Goal: Use online tool/utility: Utilize a website feature to perform a specific function

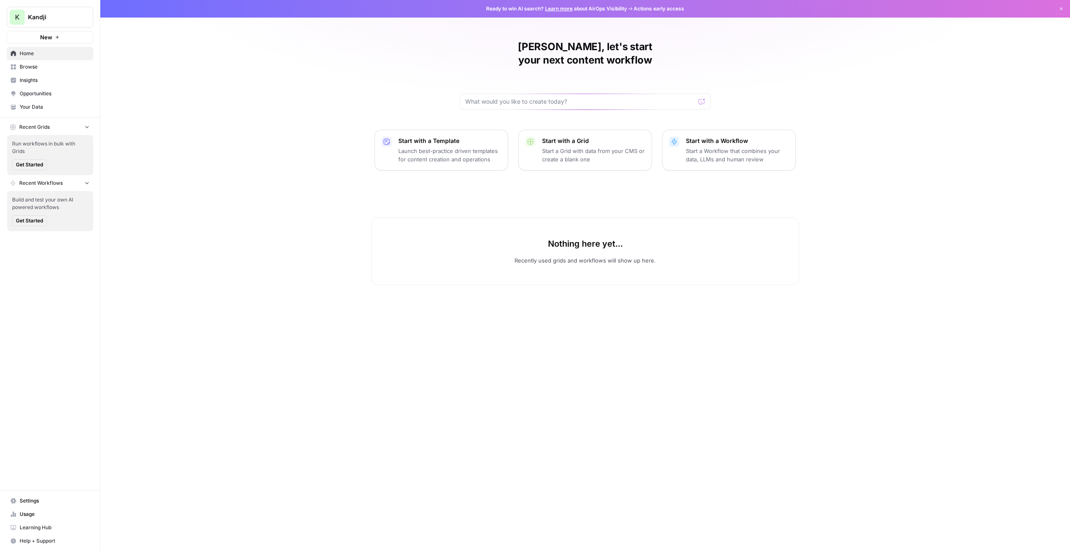
click at [451, 147] on p "Launch best-practice driven templates for content creation and operations" at bounding box center [449, 155] width 103 height 17
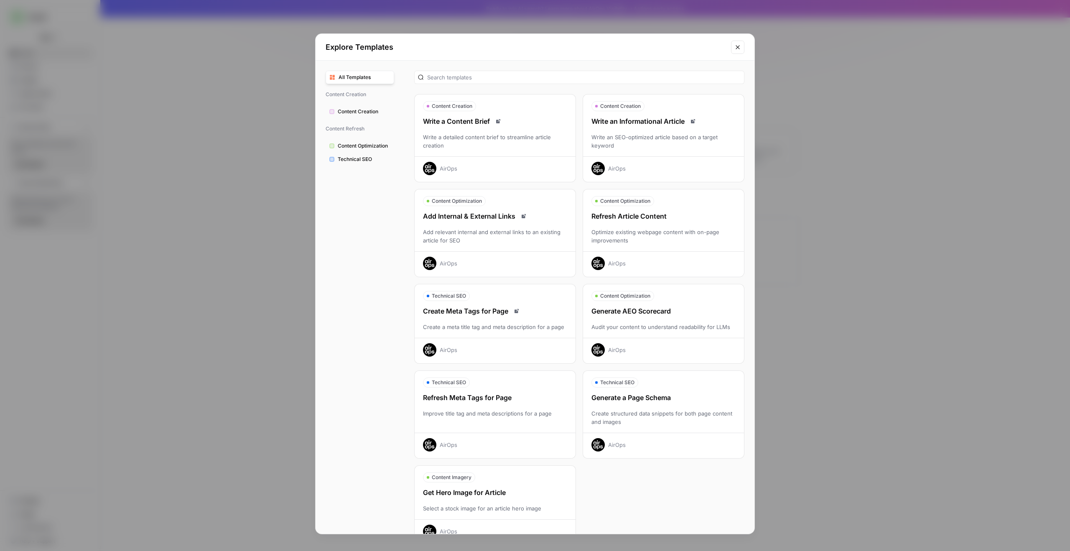
click at [669, 135] on div "Write an SEO-optimized article based on a target keyword" at bounding box center [663, 141] width 161 height 17
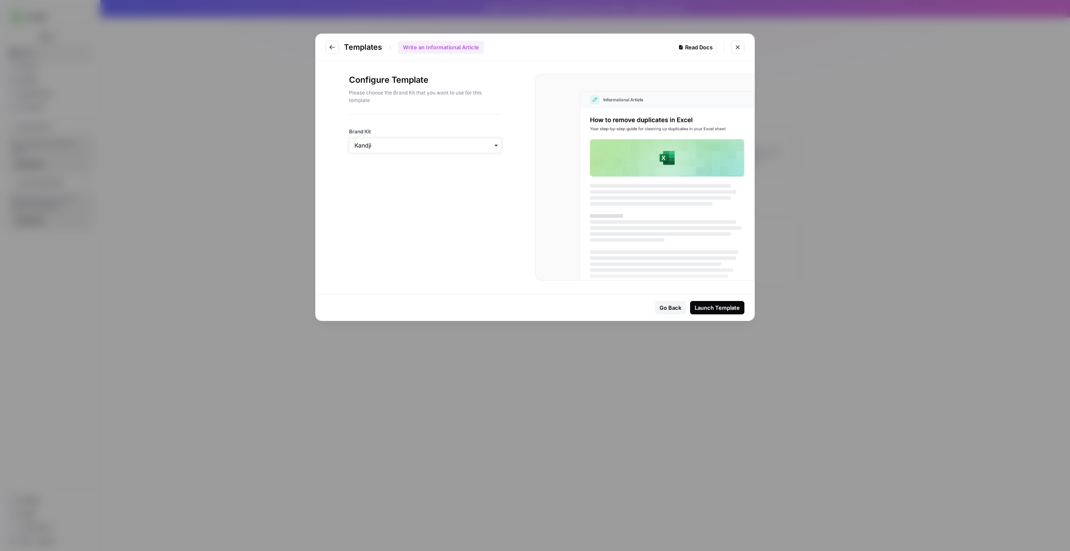
click at [489, 148] on input "Brand Kit" at bounding box center [425, 145] width 142 height 8
click at [665, 309] on div "Go Back" at bounding box center [670, 307] width 22 height 8
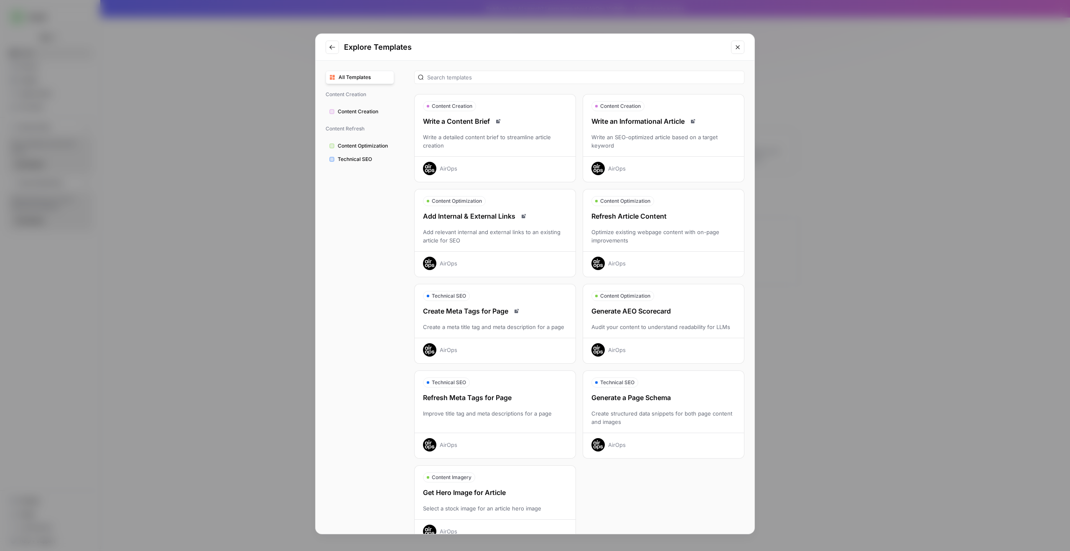
scroll to position [21, 0]
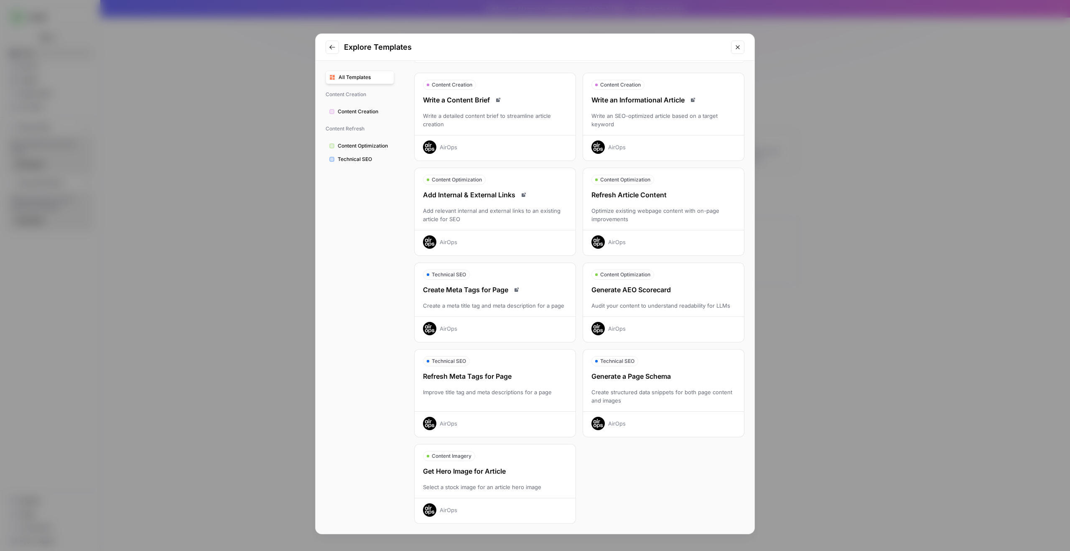
click at [516, 455] on div "Content Imagery" at bounding box center [495, 456] width 161 height 10
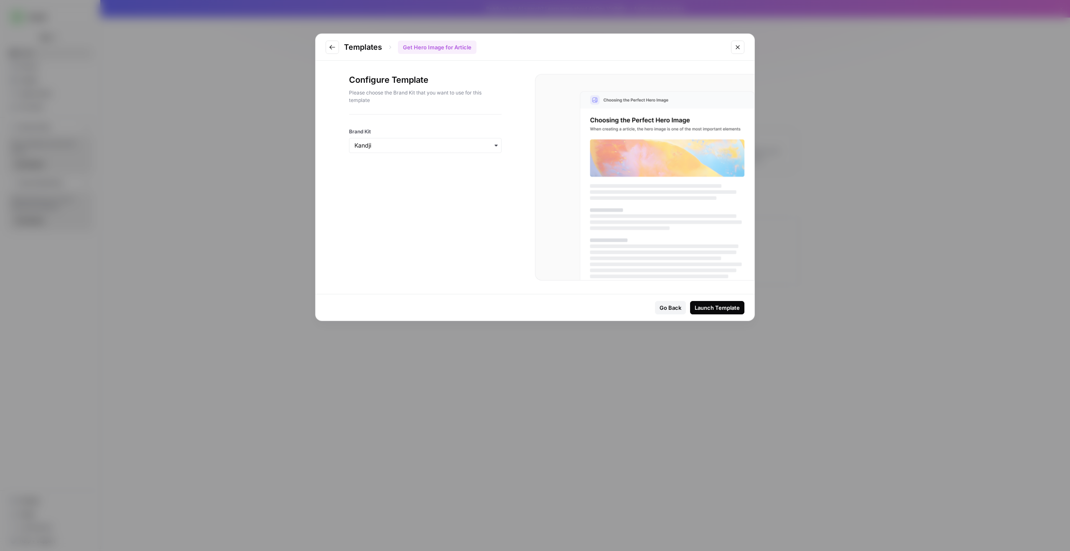
click at [717, 312] on button "Launch Template" at bounding box center [717, 307] width 54 height 13
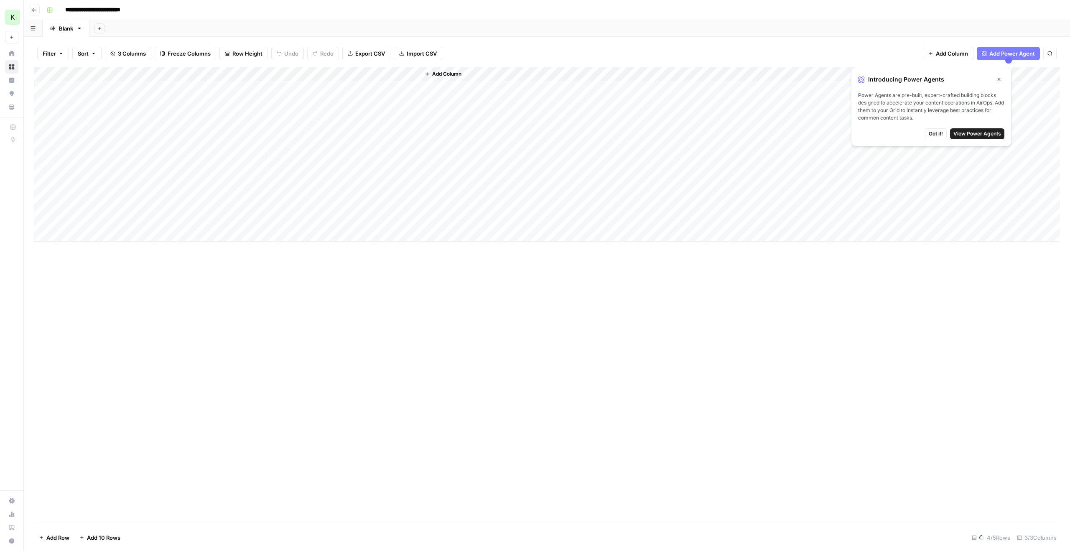
click at [943, 132] on span "Got it!" at bounding box center [936, 134] width 14 height 8
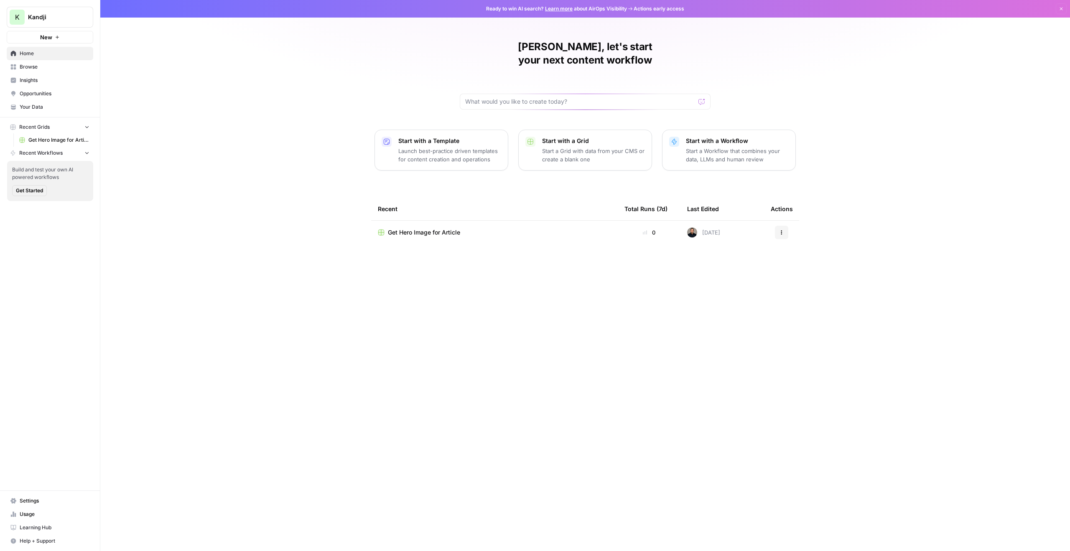
click at [36, 82] on span "Insights" at bounding box center [55, 80] width 70 height 8
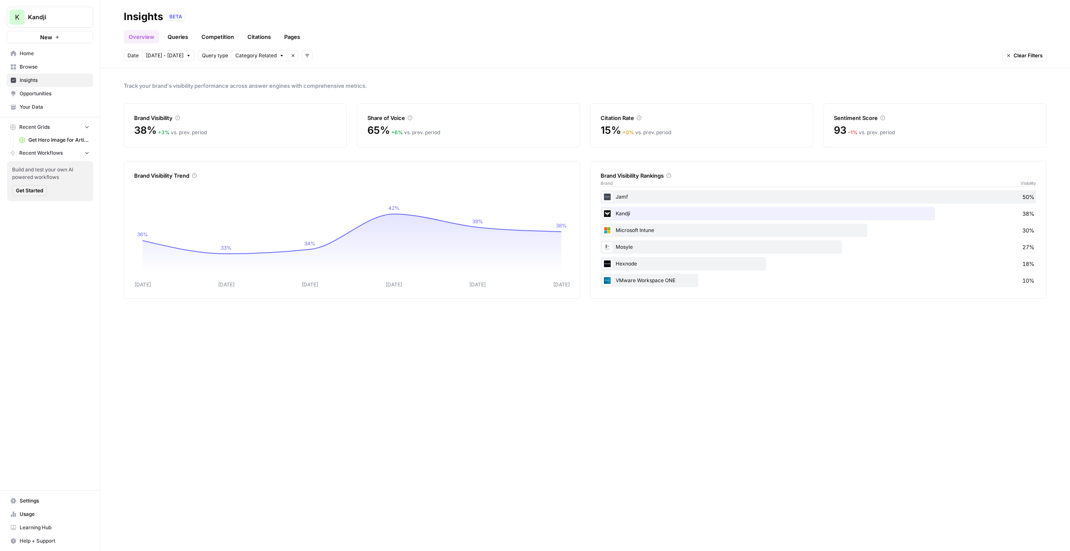
click at [251, 53] on span "Category Related" at bounding box center [255, 56] width 41 height 8
click at [250, 52] on span "Category Related" at bounding box center [255, 56] width 41 height 8
click at [179, 33] on link "Queries" at bounding box center [178, 36] width 31 height 13
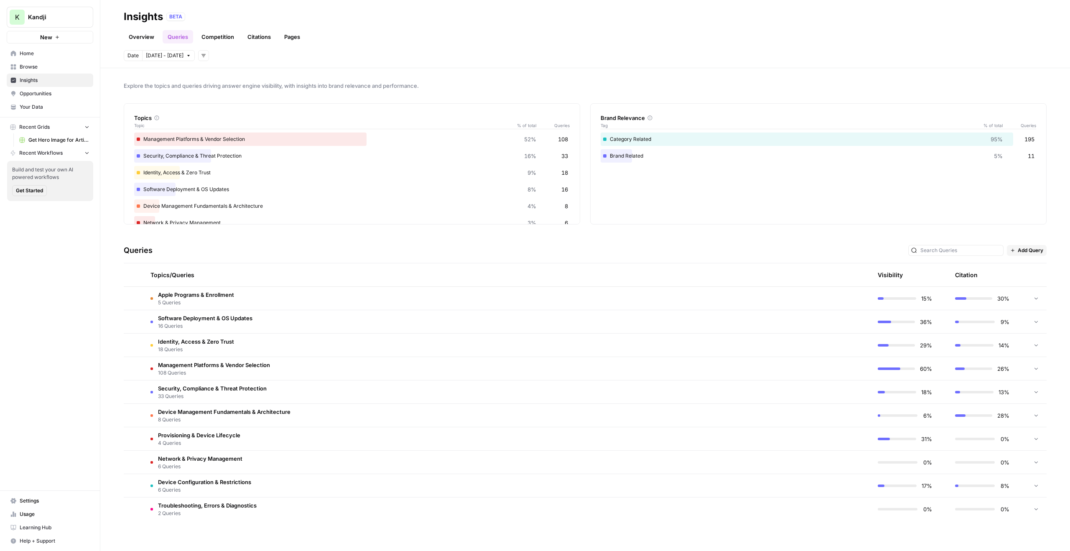
click at [208, 35] on link "Competition" at bounding box center [217, 36] width 43 height 13
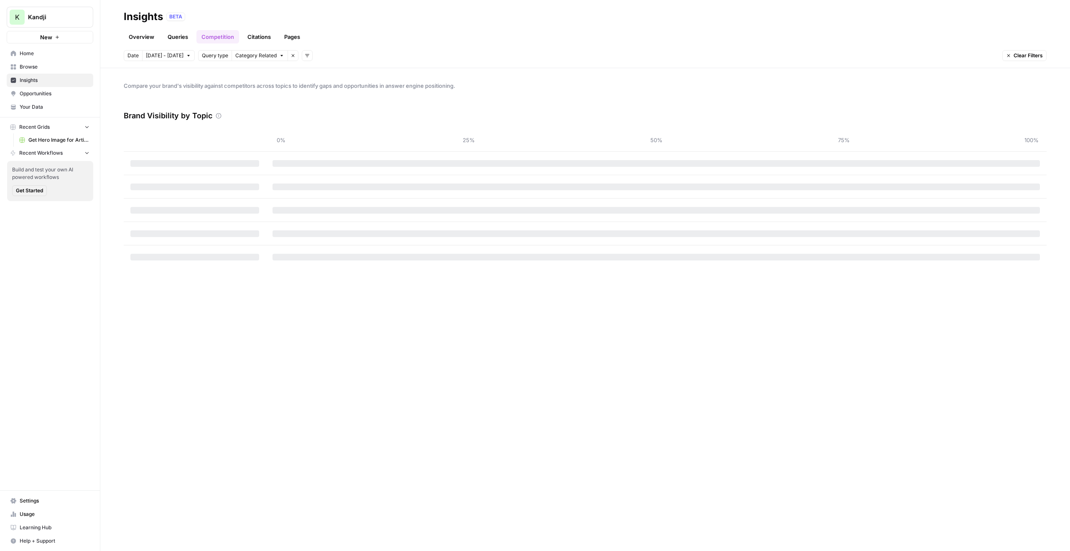
click at [194, 36] on ul "Overview Queries Competition Citations Pages" at bounding box center [214, 36] width 181 height 13
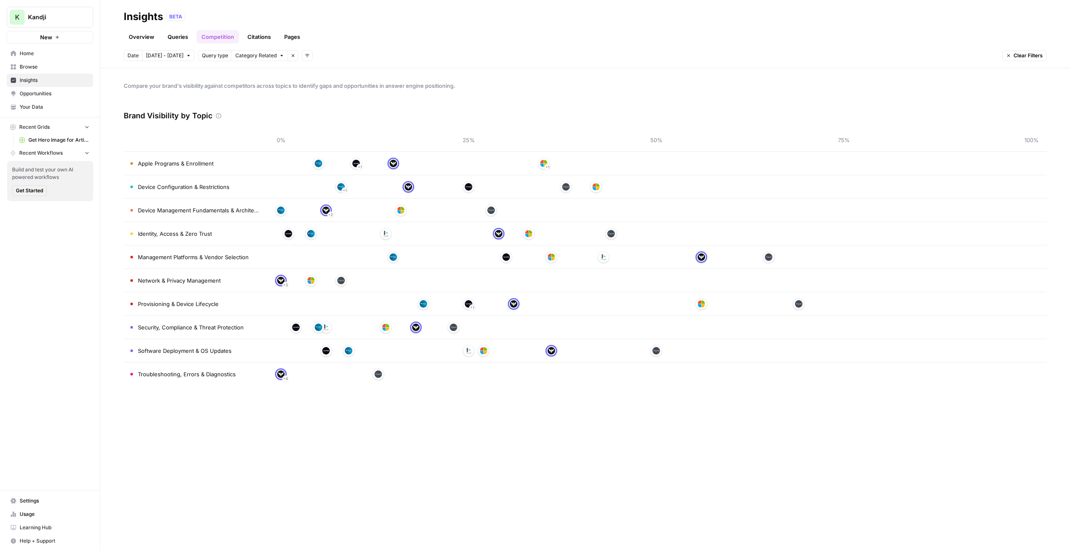
click at [179, 38] on link "Queries" at bounding box center [178, 36] width 31 height 13
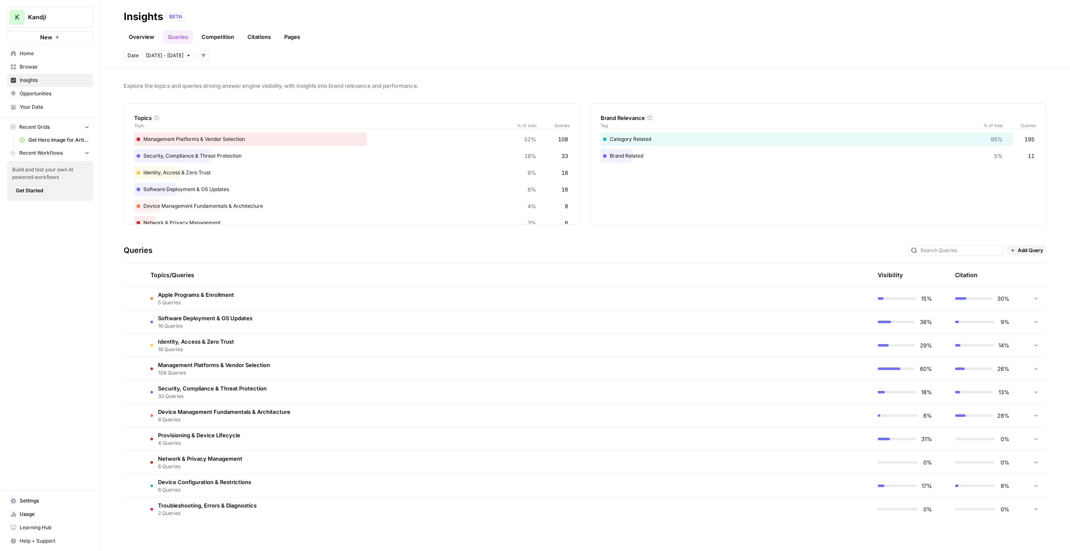
click at [226, 38] on link "Competition" at bounding box center [217, 36] width 43 height 13
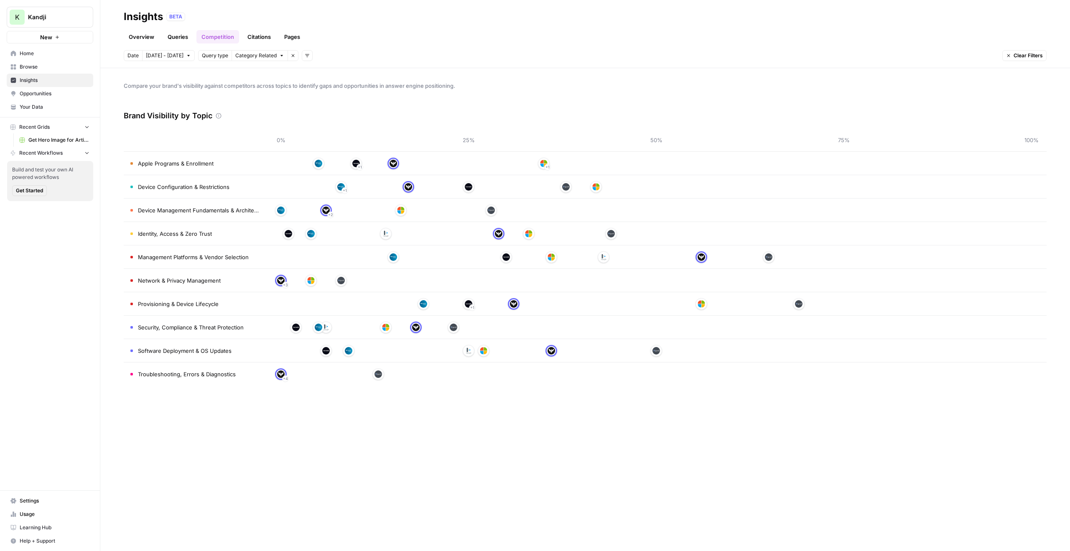
click at [265, 40] on link "Citations" at bounding box center [258, 36] width 33 height 13
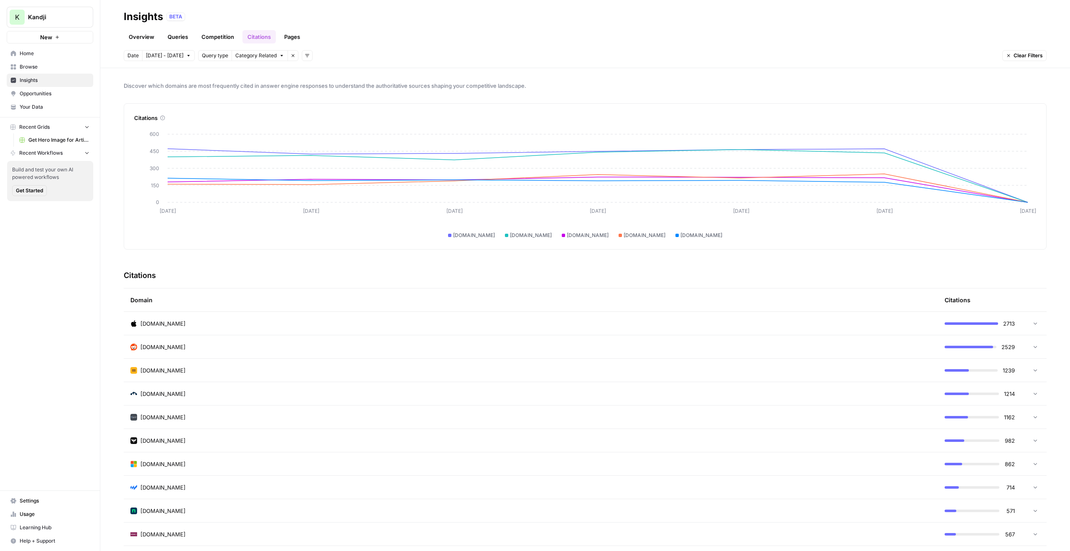
click at [291, 38] on link "Pages" at bounding box center [292, 36] width 26 height 13
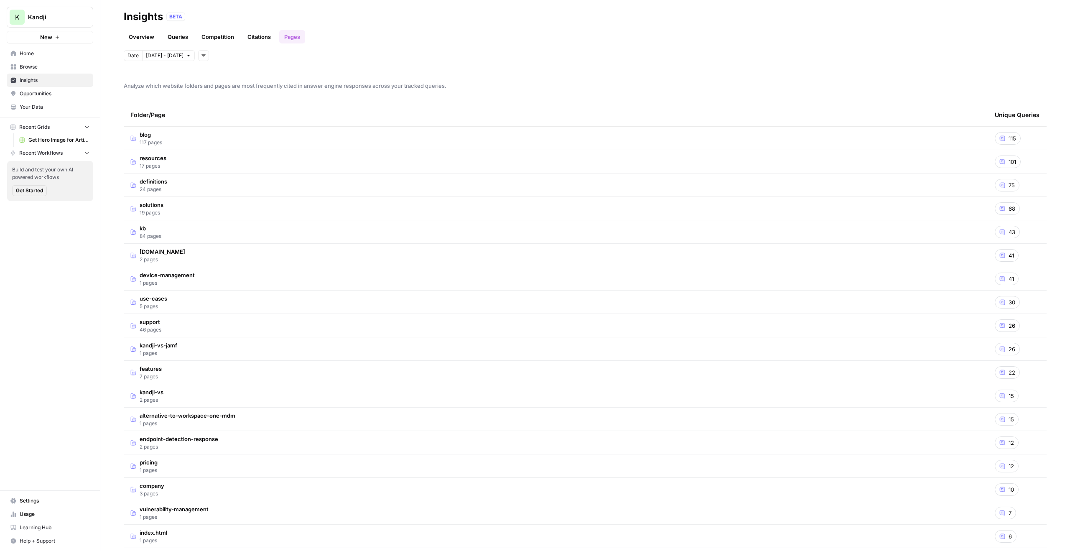
click at [49, 139] on span "Get Hero Image for Article" at bounding box center [58, 140] width 61 height 8
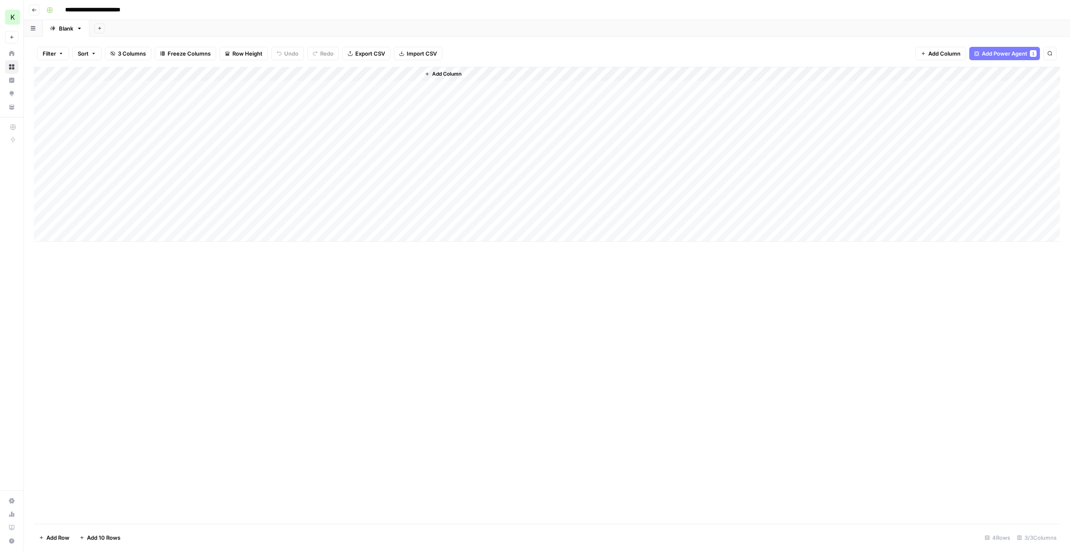
click at [322, 97] on div "Add Column" at bounding box center [547, 154] width 1026 height 175
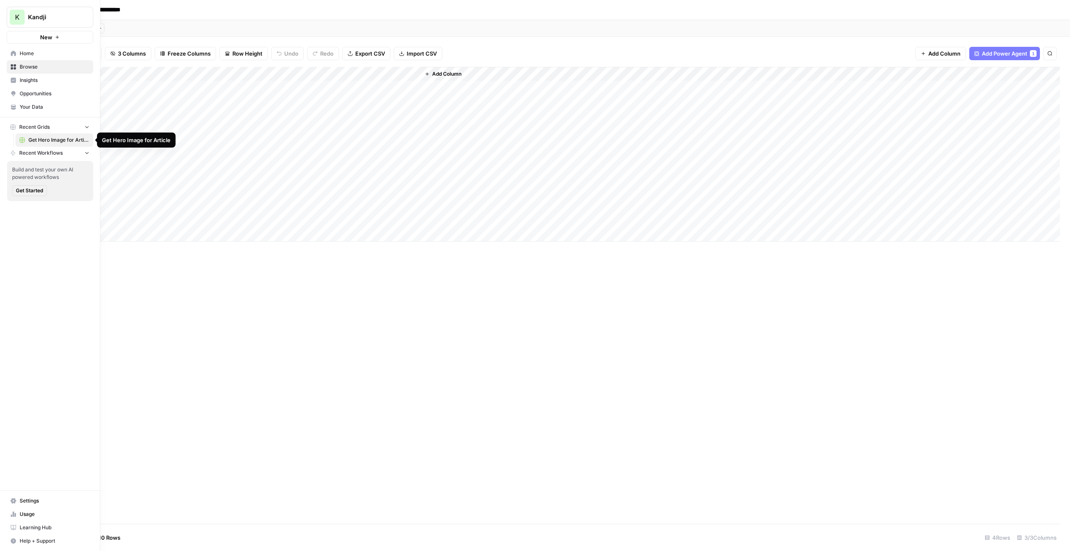
click at [87, 138] on span "Get Hero Image for Article" at bounding box center [58, 140] width 61 height 8
click at [21, 139] on rect at bounding box center [22, 139] width 5 height 5
click at [37, 190] on span "Get Started" at bounding box center [29, 191] width 27 height 8
